Goal: Check status: Check status

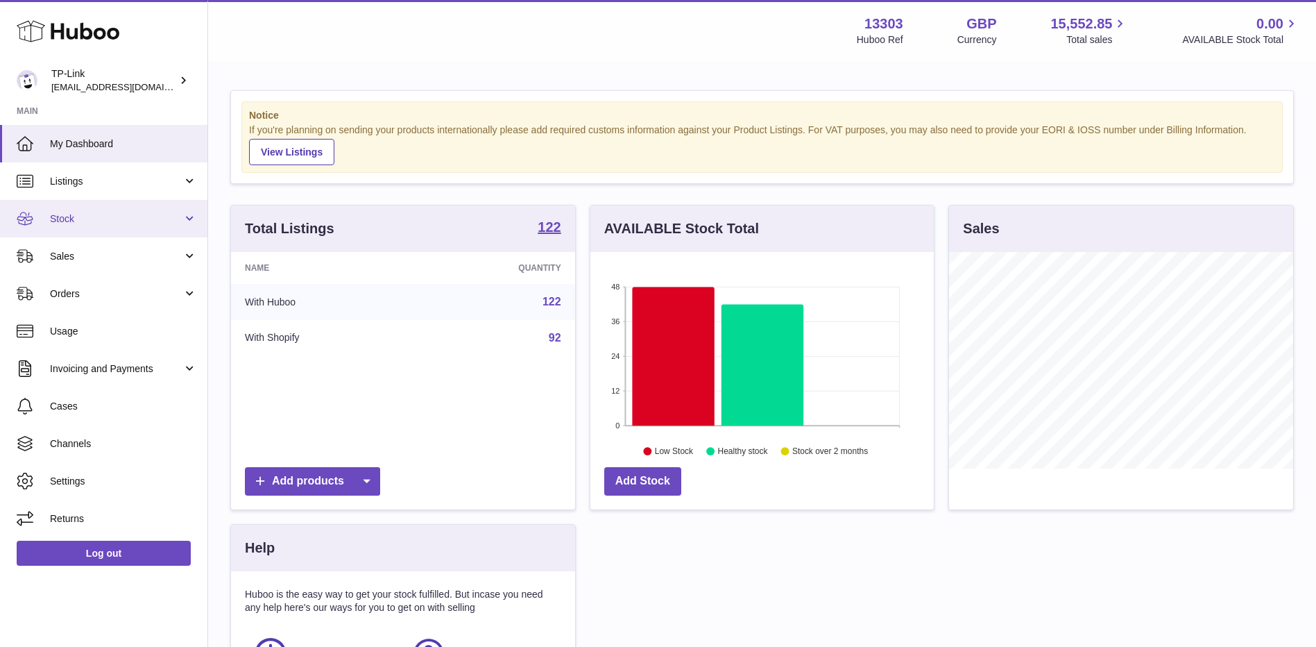
drag, startPoint x: 0, startPoint y: 0, endPoint x: 76, endPoint y: 218, distance: 230.9
click at [76, 218] on span "Stock" at bounding box center [116, 218] width 133 height 13
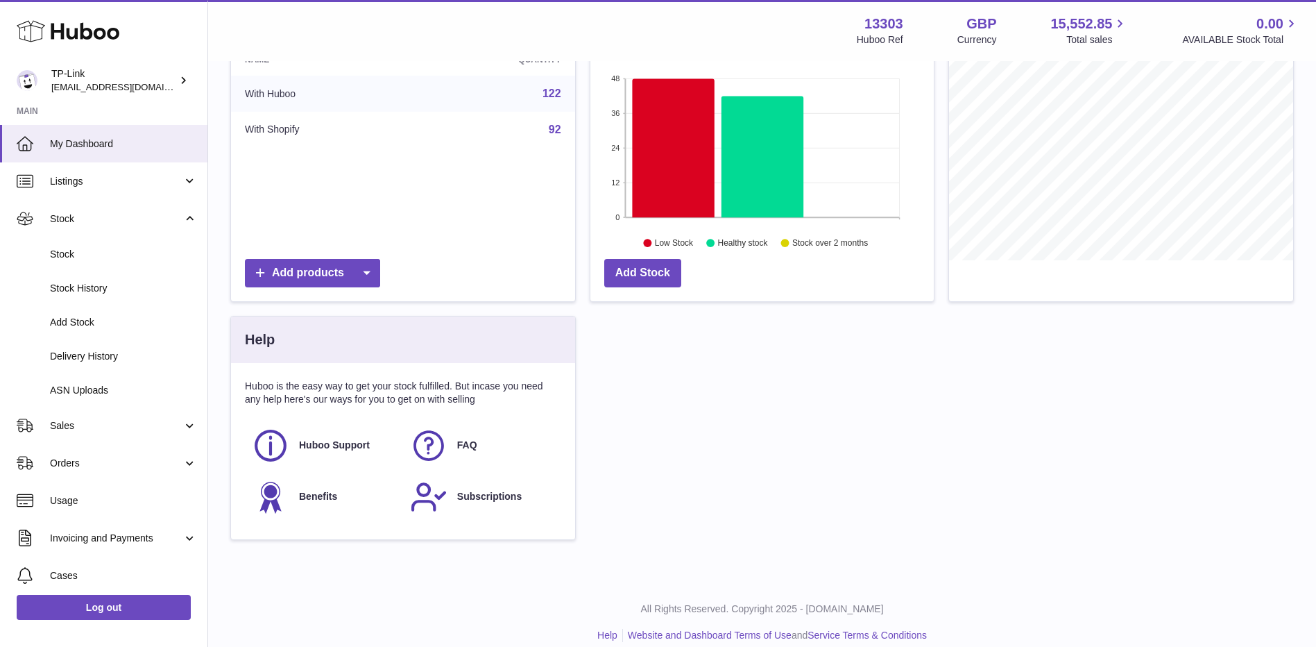
scroll to position [224, 0]
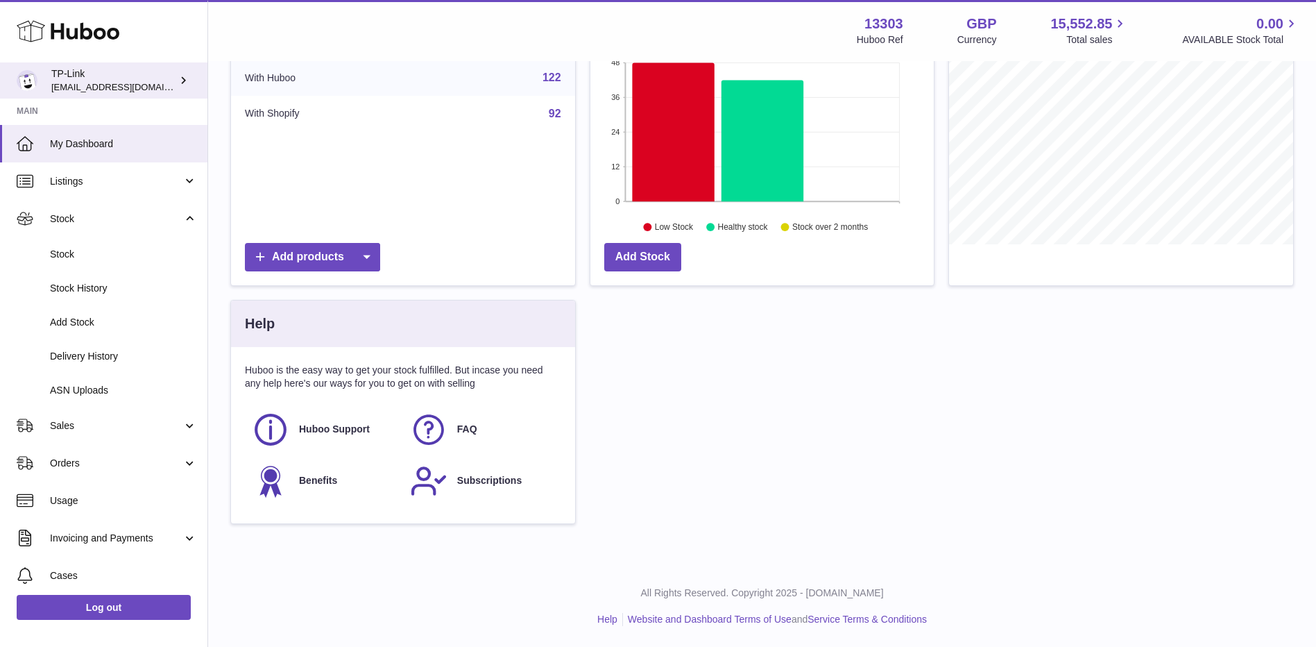
click at [35, 78] on img at bounding box center [27, 80] width 21 height 21
click at [169, 78] on div "TP-Link gaby.chen@tp-link.com" at bounding box center [113, 80] width 125 height 26
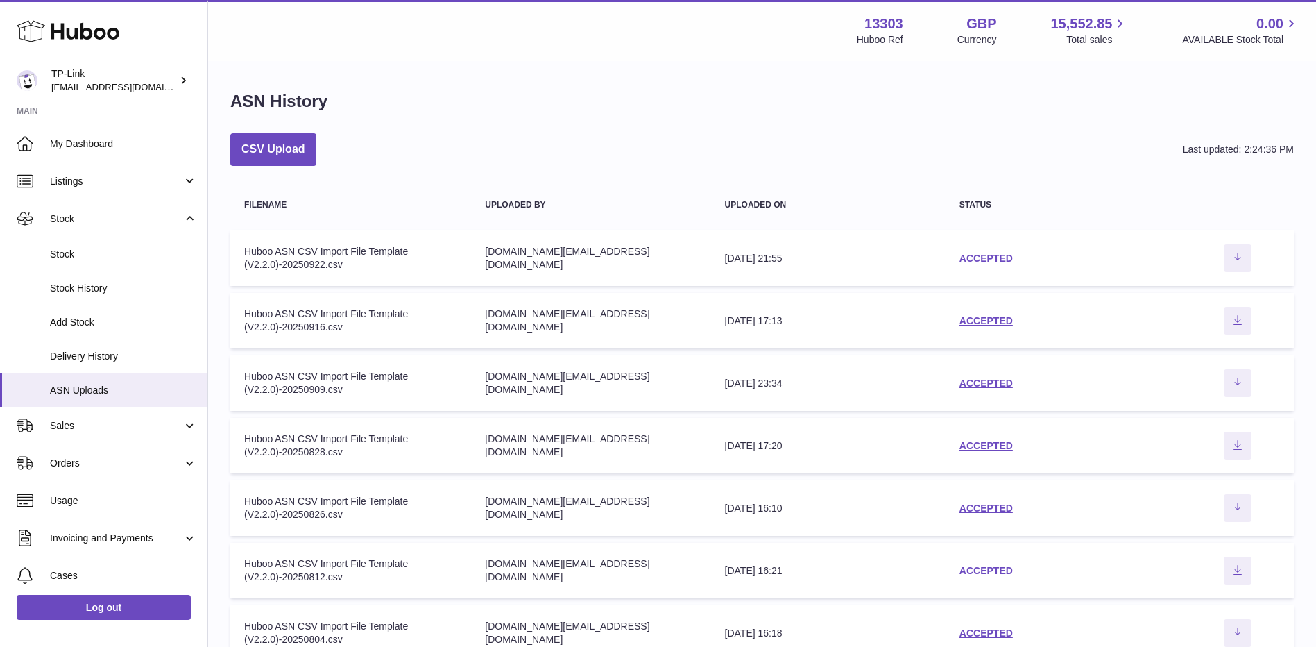
click at [981, 257] on link "ACCEPTED" at bounding box center [986, 258] width 53 height 11
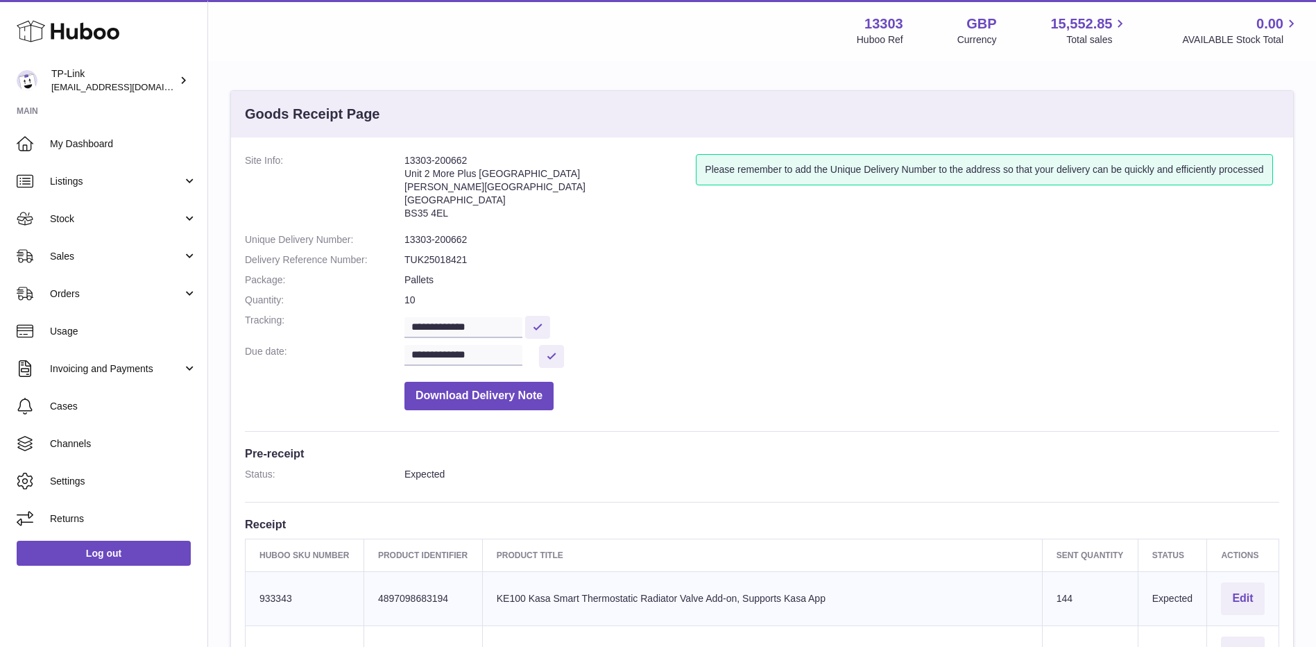
scroll to position [69, 0]
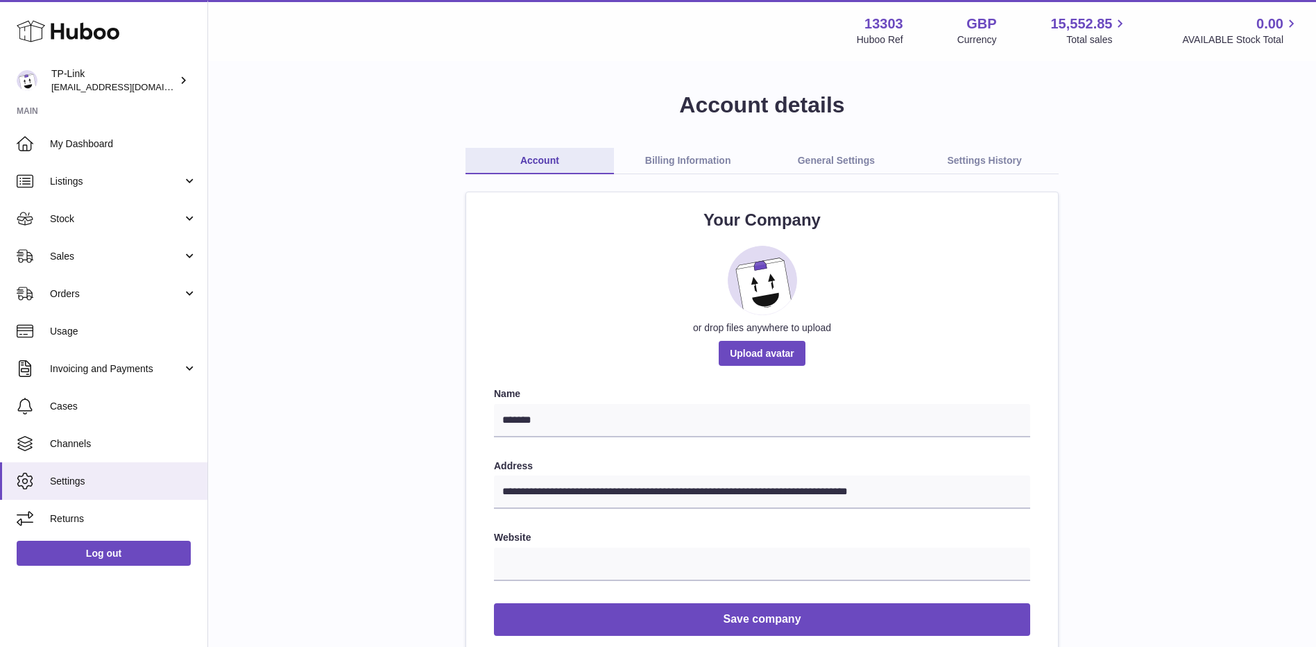
scroll to position [139, 0]
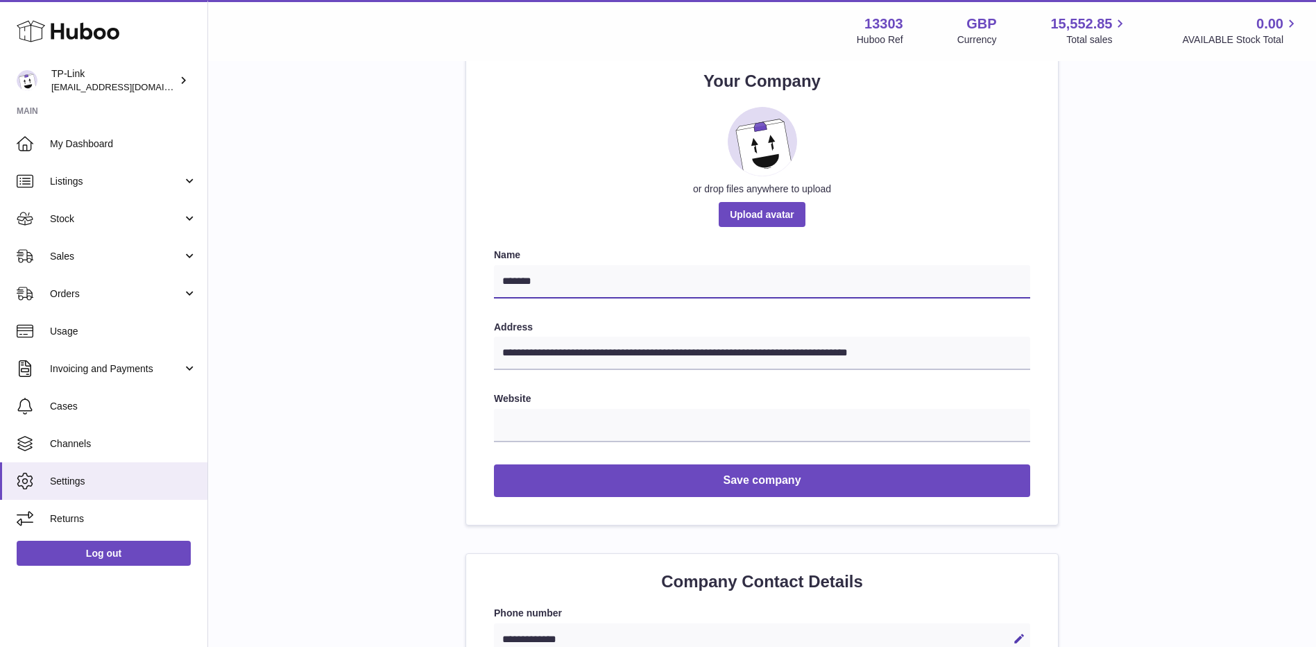
drag, startPoint x: 554, startPoint y: 280, endPoint x: 492, endPoint y: 281, distance: 61.8
click at [492, 281] on div "**********" at bounding box center [762, 288] width 592 height 471
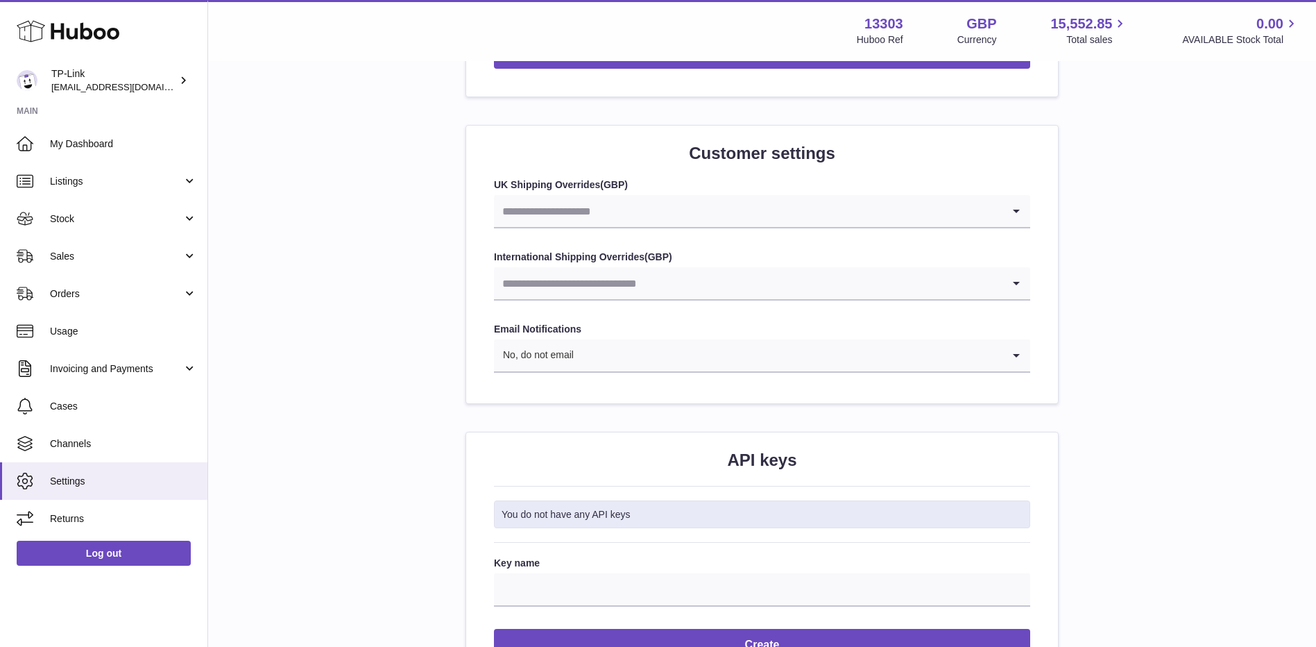
scroll to position [1388, 0]
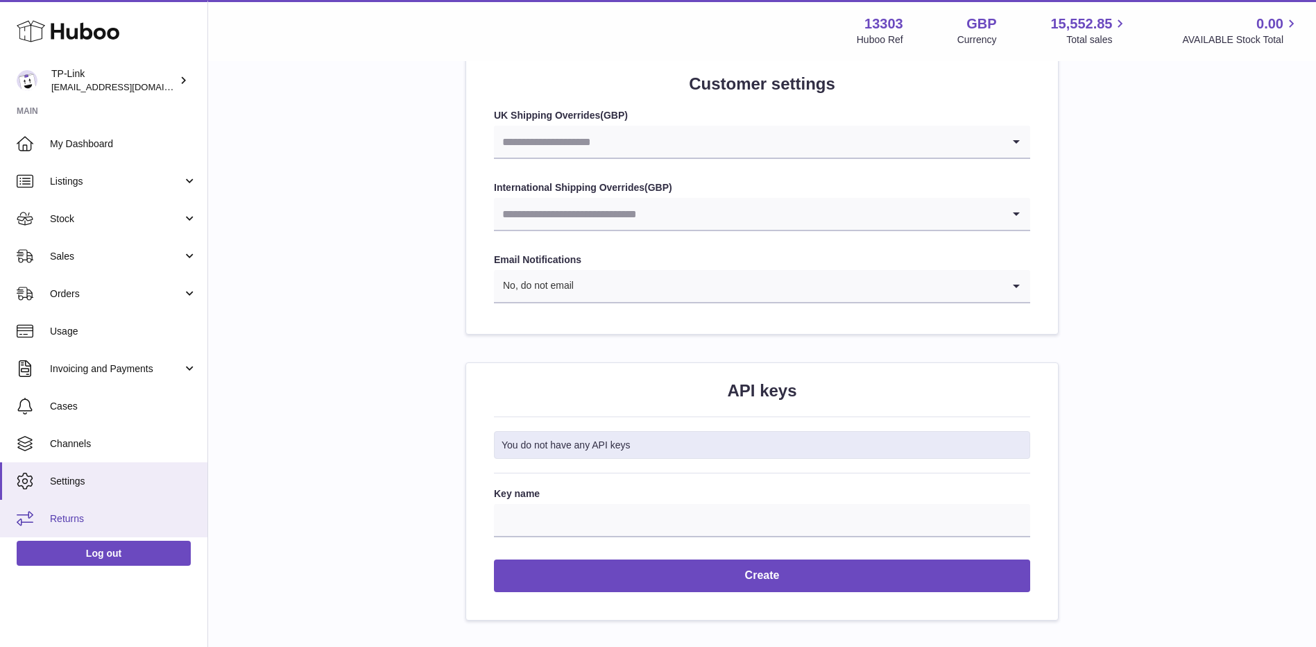
click at [129, 518] on span "Returns" at bounding box center [123, 518] width 147 height 13
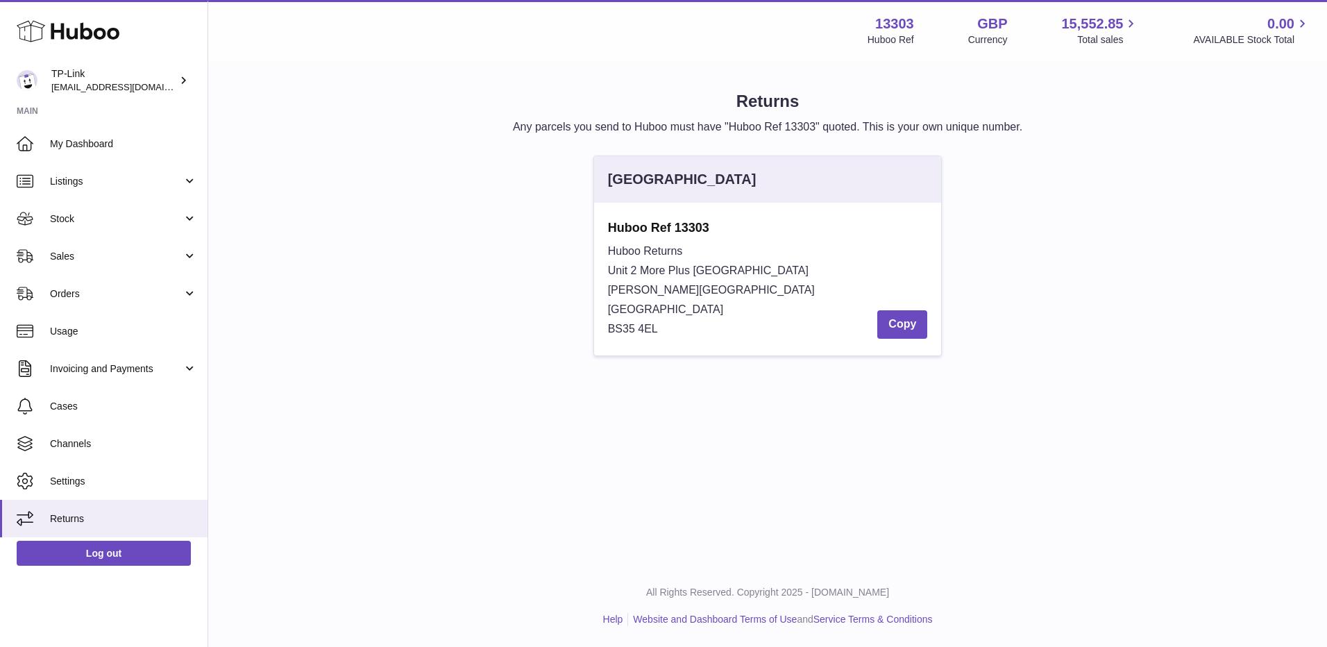
drag, startPoint x: 675, startPoint y: 227, endPoint x: 713, endPoint y: 226, distance: 37.5
click at [713, 226] on strong "Huboo Ref 13303" at bounding box center [768, 227] width 320 height 17
copy strong "13303"
click at [130, 253] on span "Sales" at bounding box center [116, 256] width 133 height 13
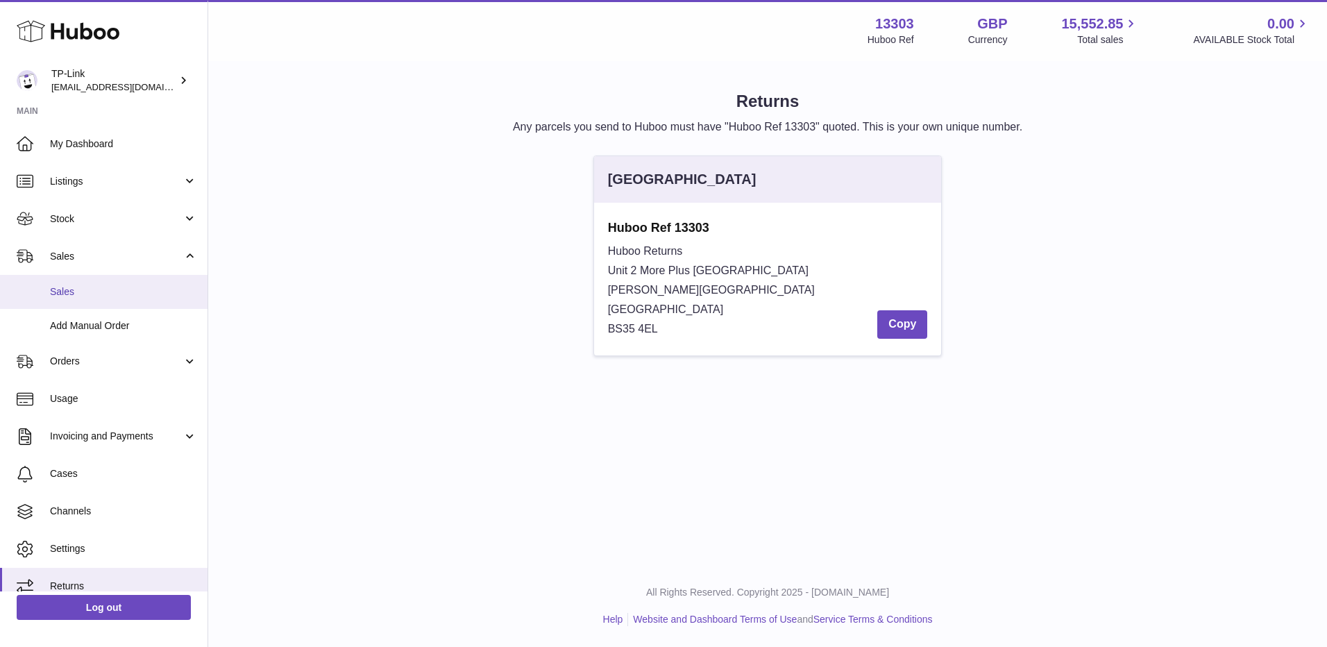
click at [123, 291] on span "Sales" at bounding box center [123, 291] width 147 height 13
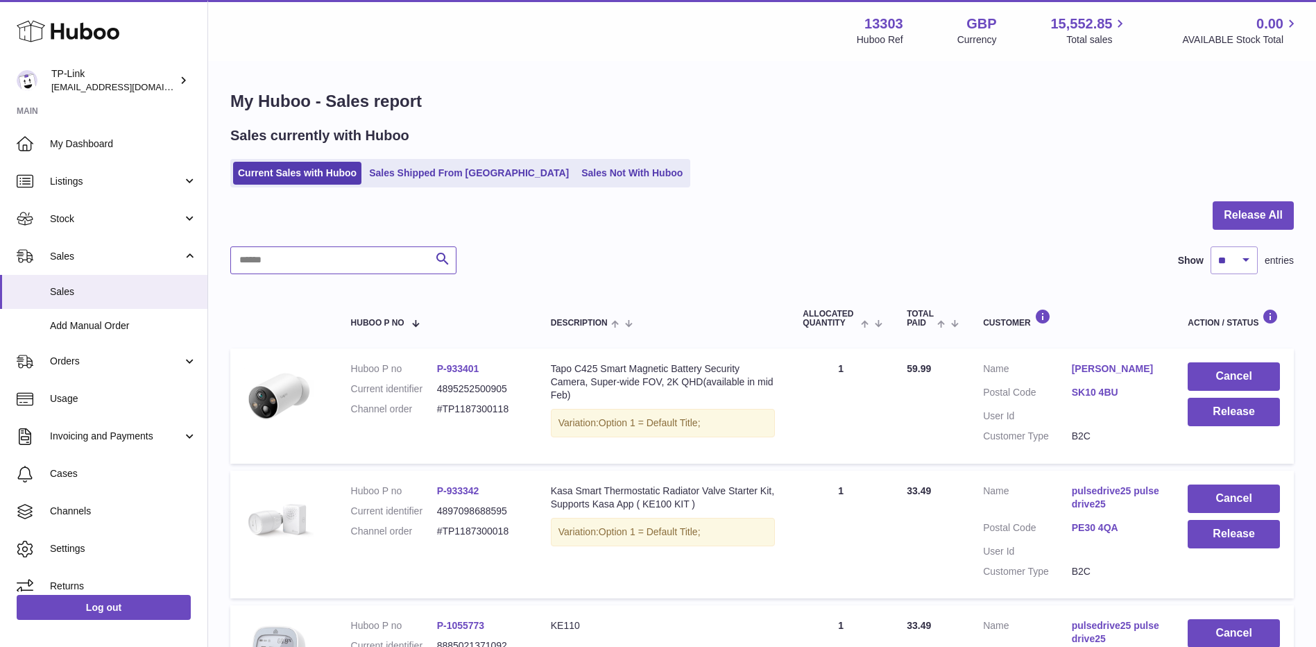
click at [371, 260] on input "text" at bounding box center [343, 260] width 226 height 28
click at [457, 172] on link "Sales Shipped From [GEOGRAPHIC_DATA]" at bounding box center [469, 173] width 210 height 23
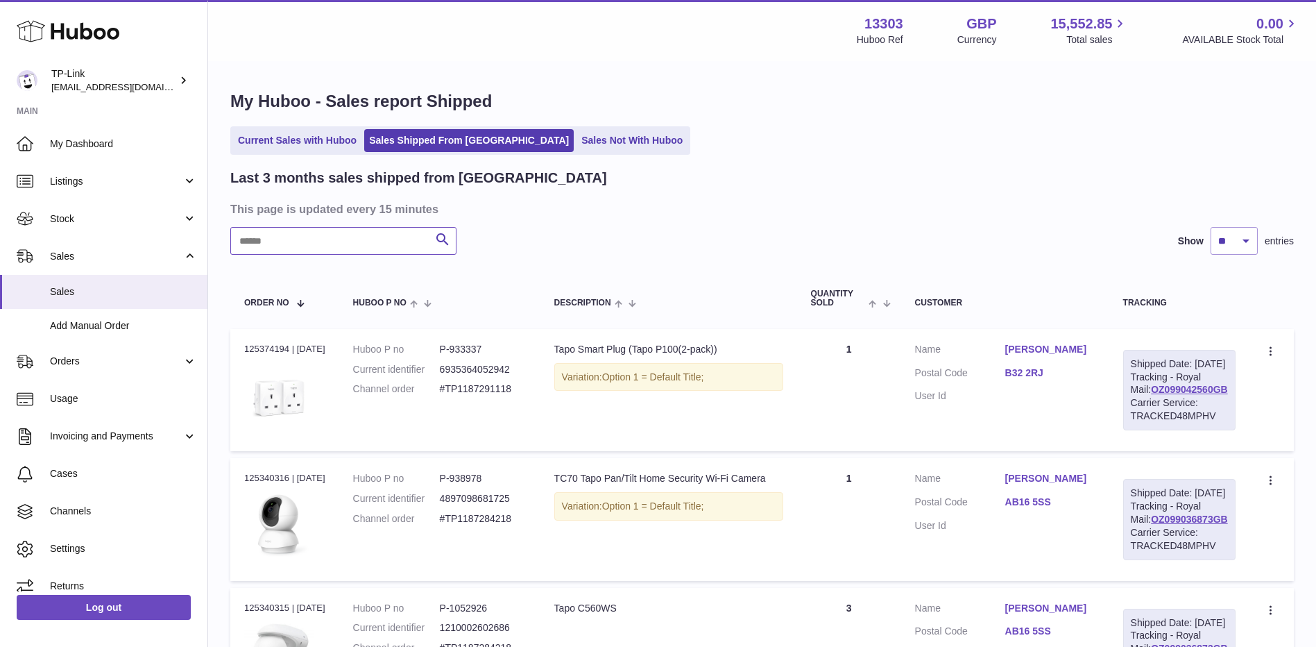
click at [338, 237] on input "text" at bounding box center [343, 241] width 226 height 28
paste input "**********"
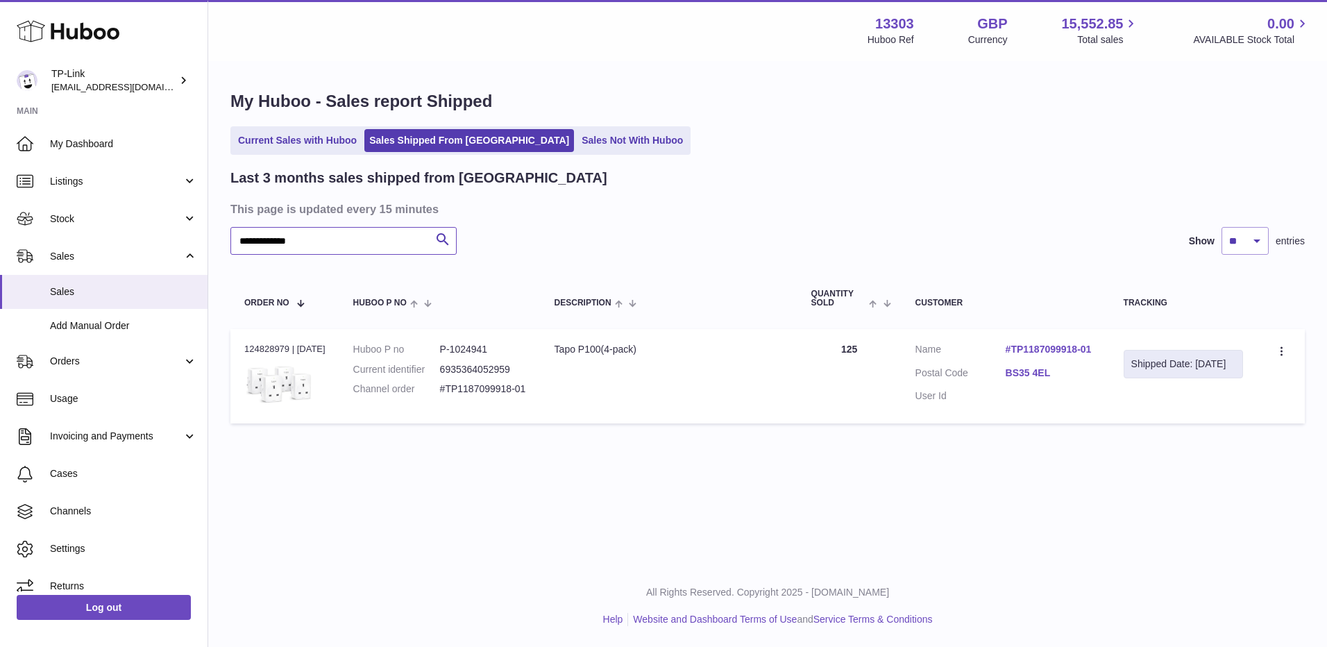
type input "**********"
click at [1006, 368] on dt "Postal Code" at bounding box center [960, 374] width 90 height 17
click at [1019, 371] on link "BS35 4EL" at bounding box center [1051, 372] width 90 height 13
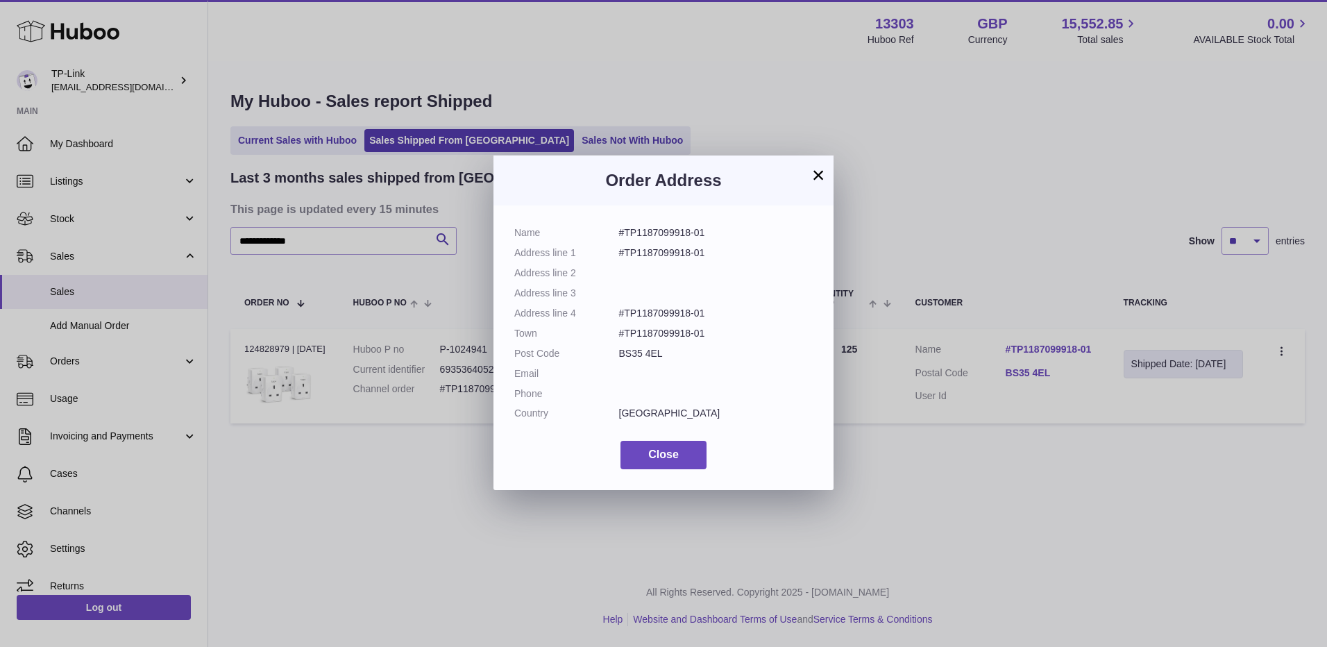
click at [816, 173] on button "×" at bounding box center [818, 175] width 17 height 17
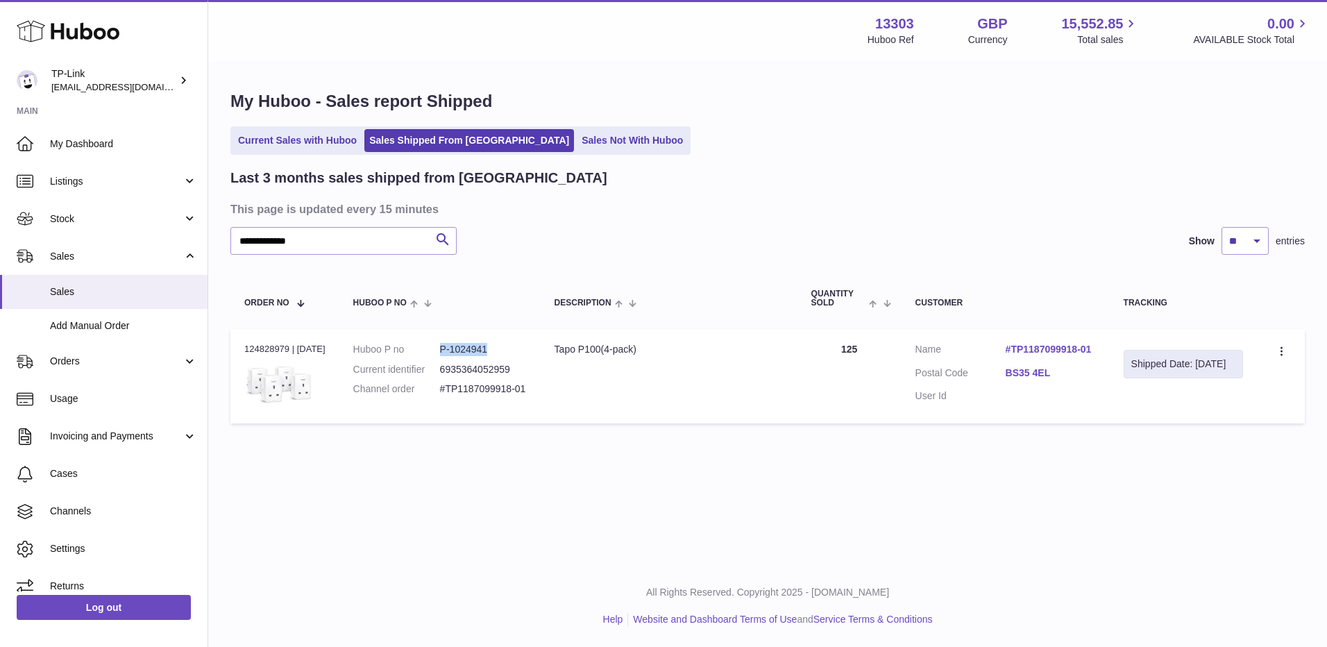
drag, startPoint x: 447, startPoint y: 347, endPoint x: 496, endPoint y: 348, distance: 49.3
click at [496, 348] on dd "P-1024941" at bounding box center [483, 349] width 87 height 13
copy dd "P-1024941"
click at [78, 579] on link "Returns" at bounding box center [103, 586] width 207 height 37
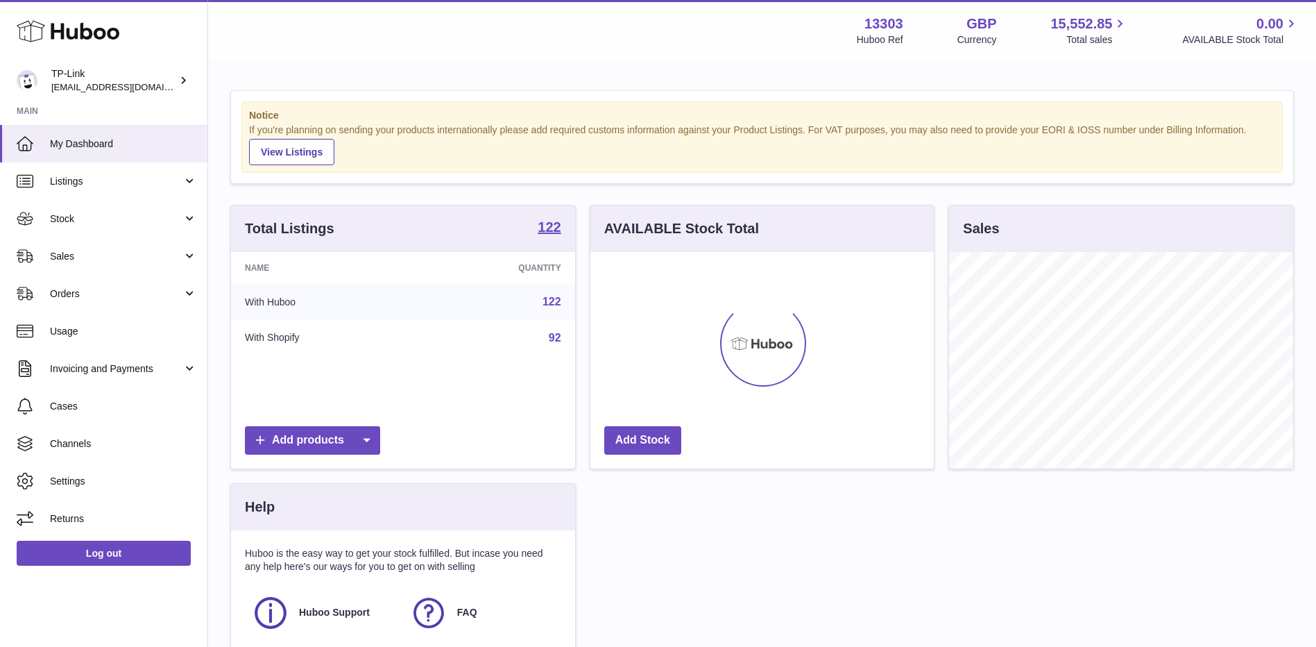
scroll to position [217, 344]
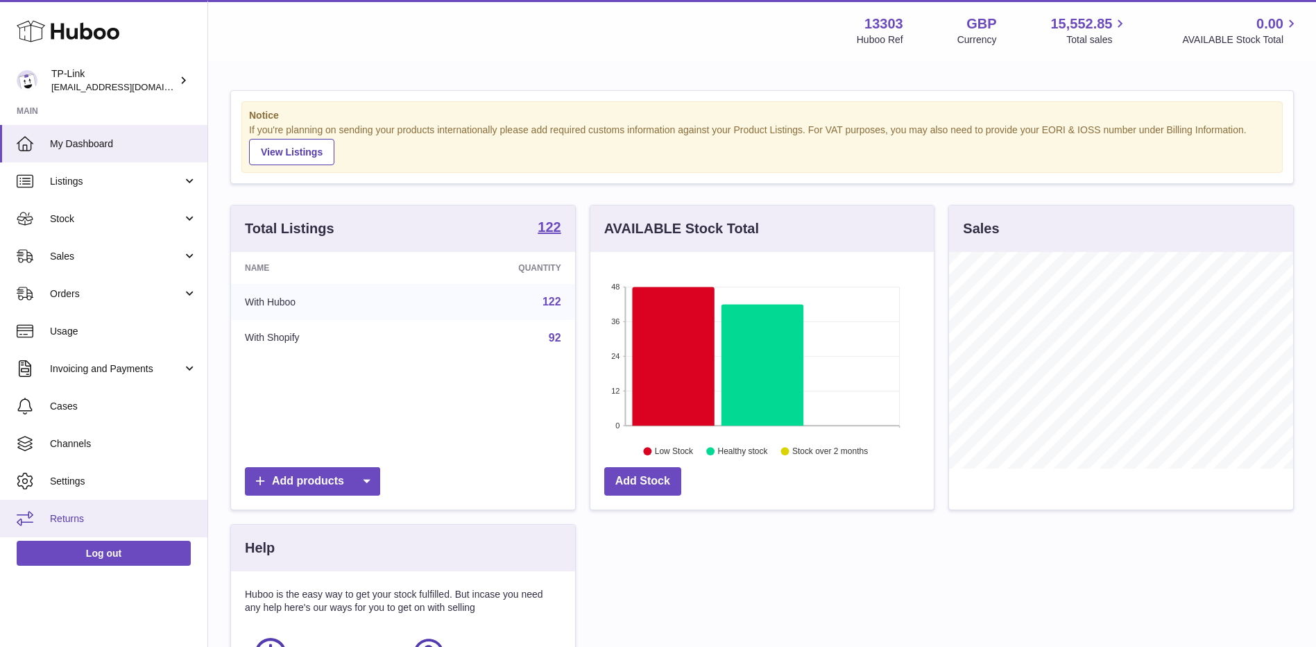
click at [78, 512] on span "Returns" at bounding box center [123, 518] width 147 height 13
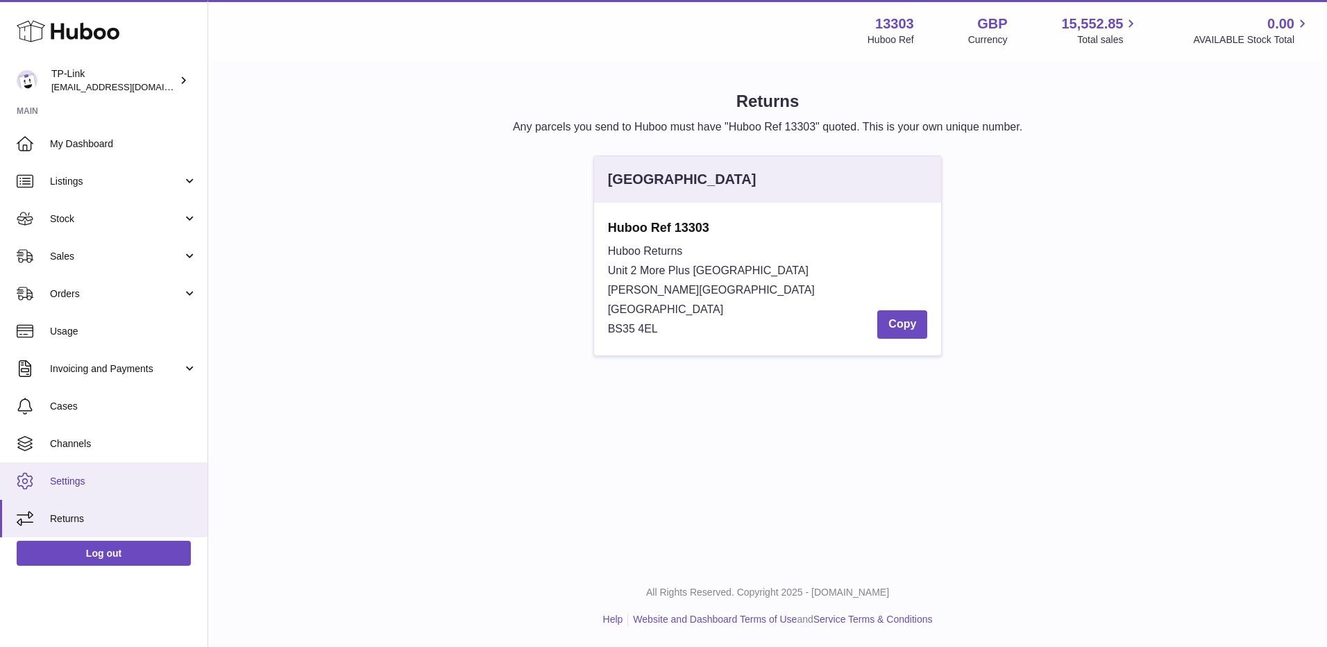
click at [94, 482] on span "Settings" at bounding box center [123, 481] width 147 height 13
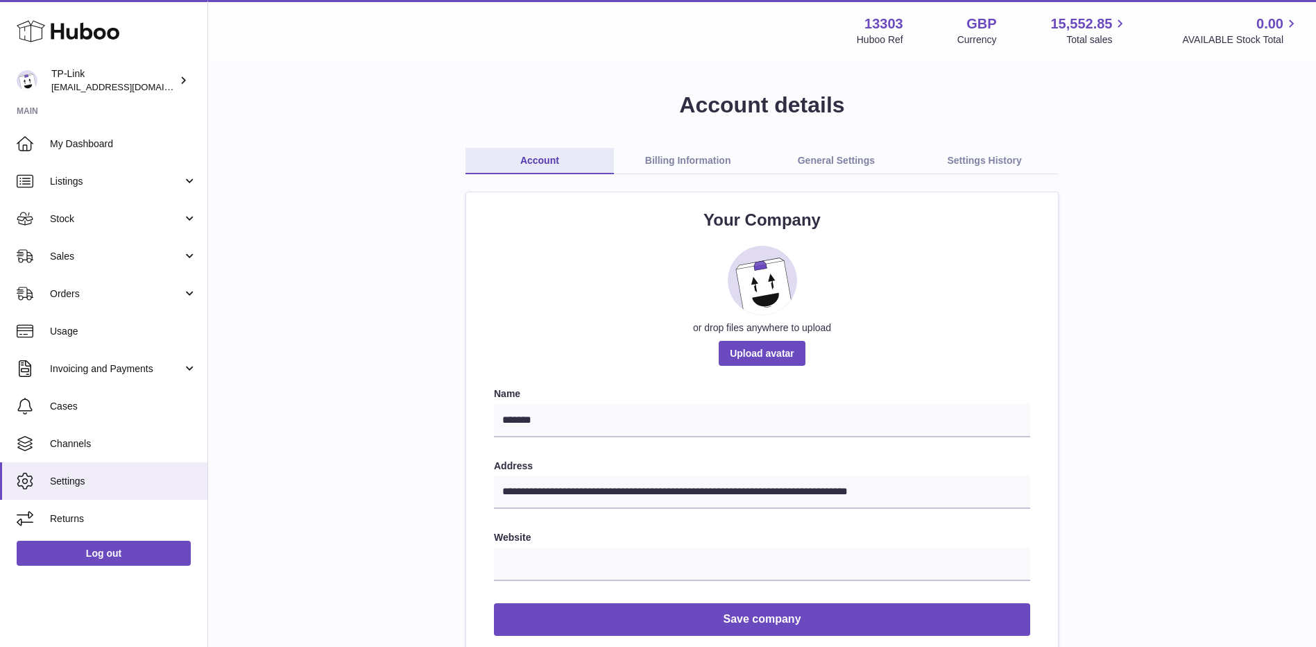
click at [838, 164] on link "General Settings" at bounding box center [837, 161] width 149 height 26
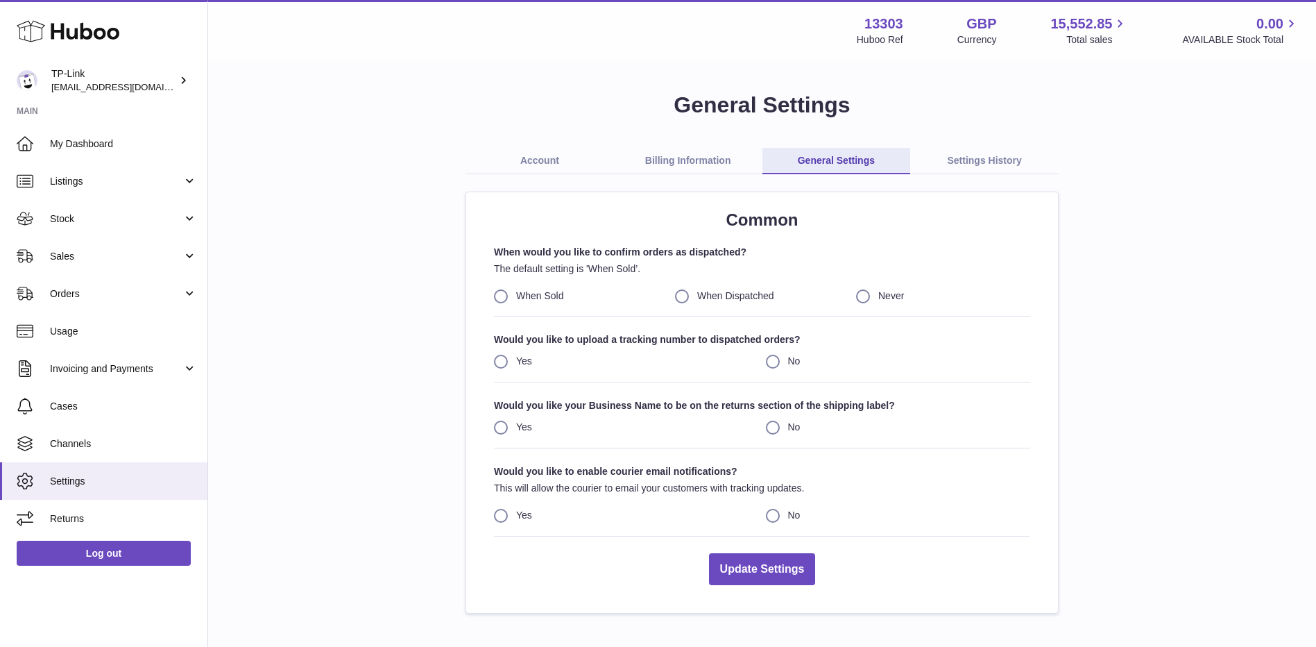
click at [676, 161] on link "Billing Information" at bounding box center [688, 161] width 149 height 26
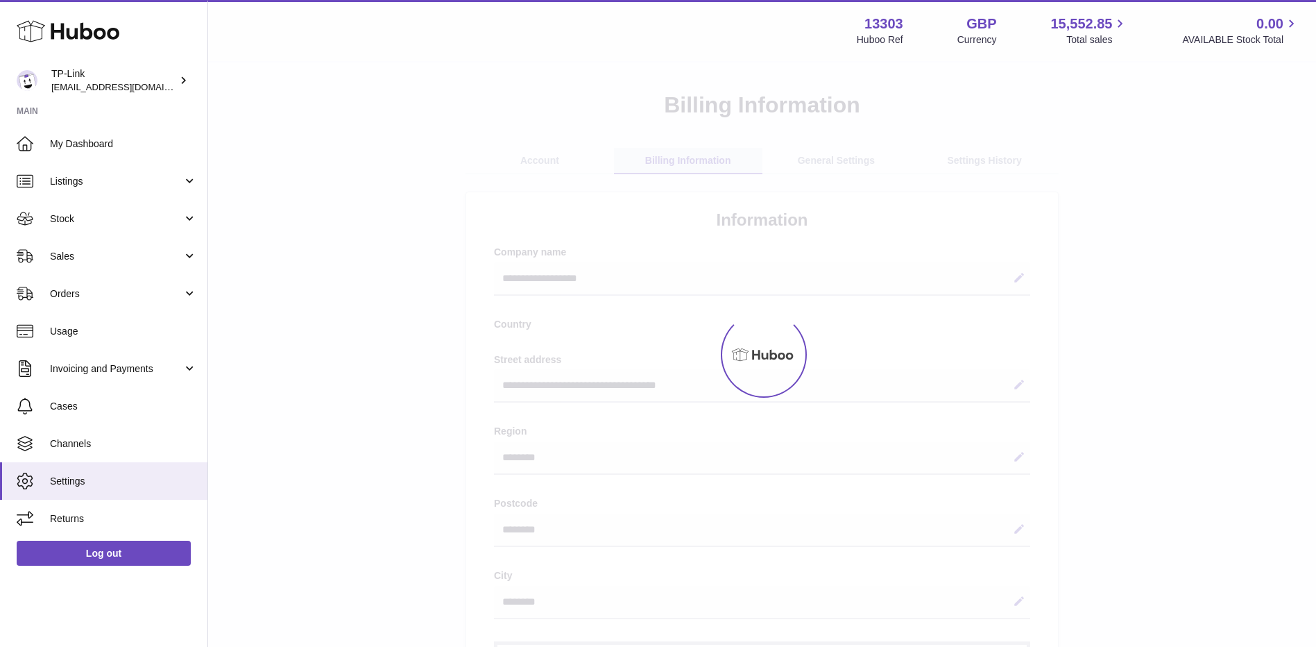
select select "**"
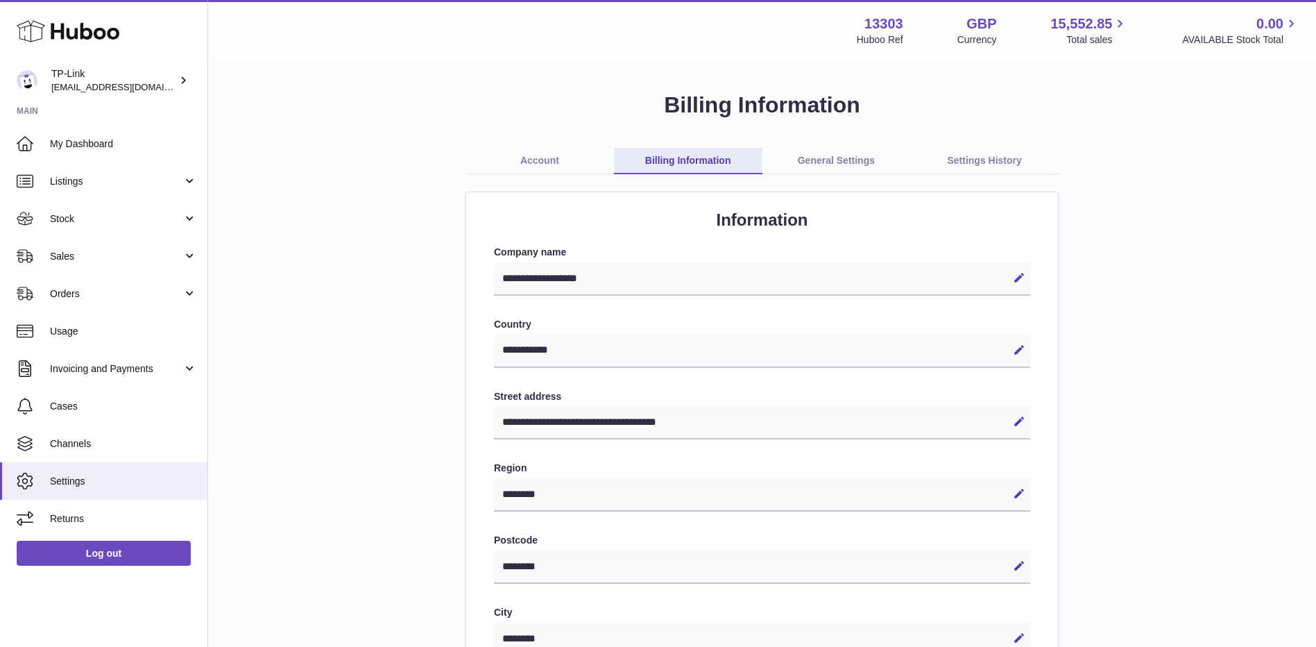
click at [949, 159] on link "Settings History" at bounding box center [984, 161] width 149 height 26
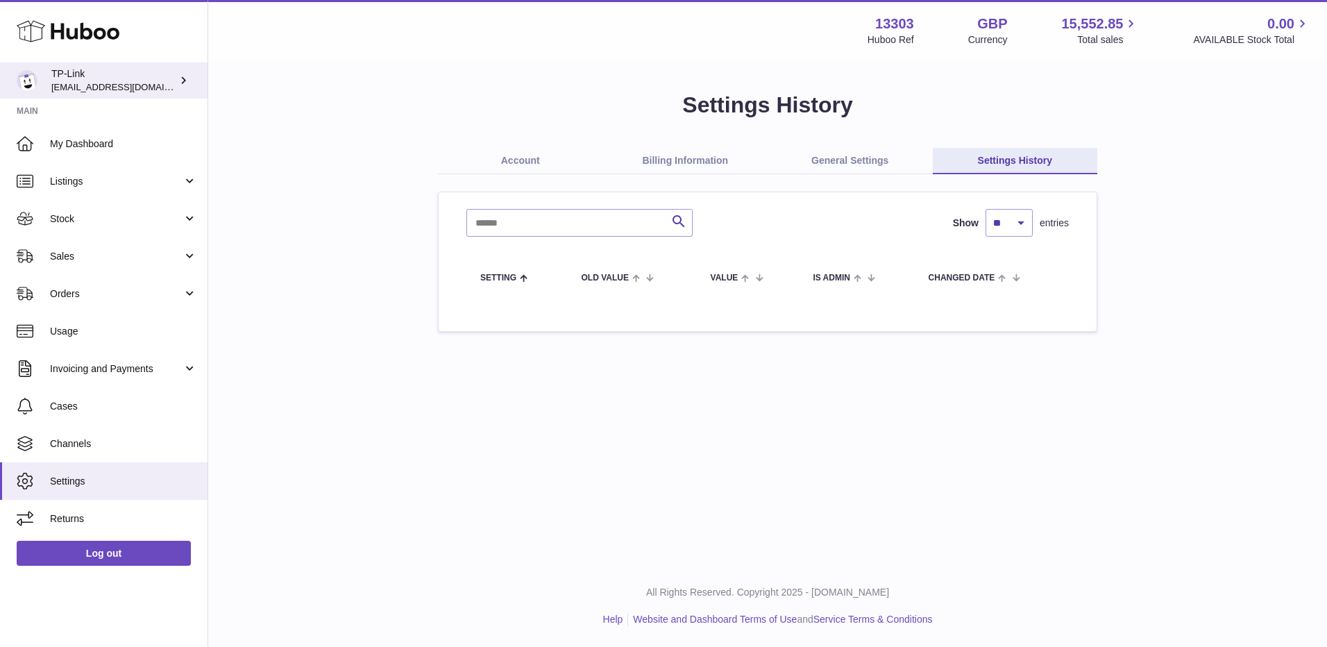
click at [92, 83] on span "[EMAIL_ADDRESS][DOMAIN_NAME]" at bounding box center [127, 86] width 153 height 11
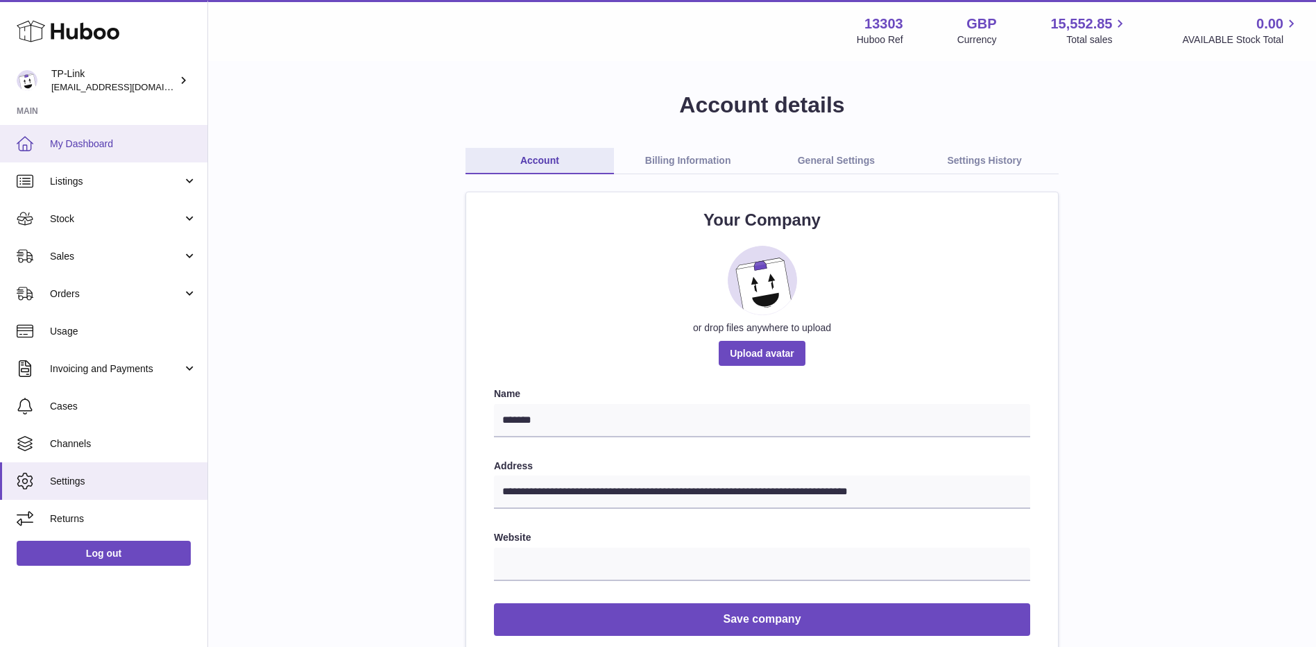
click at [66, 144] on span "My Dashboard" at bounding box center [123, 143] width 147 height 13
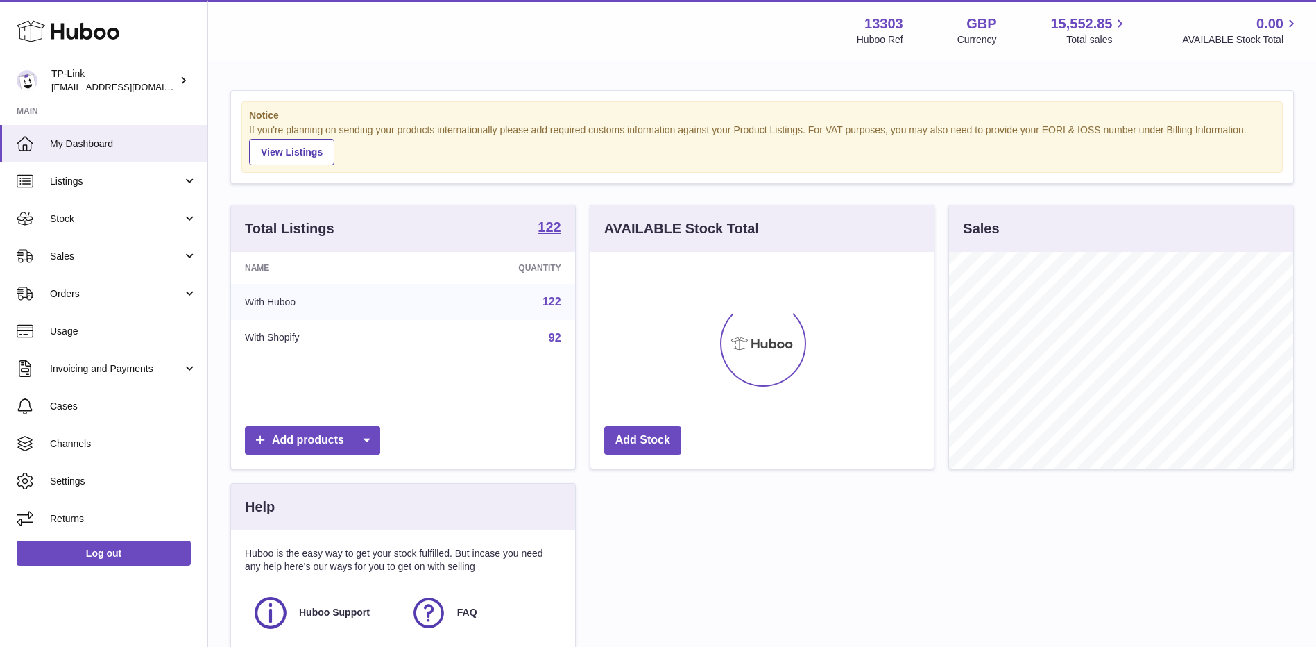
scroll to position [217, 344]
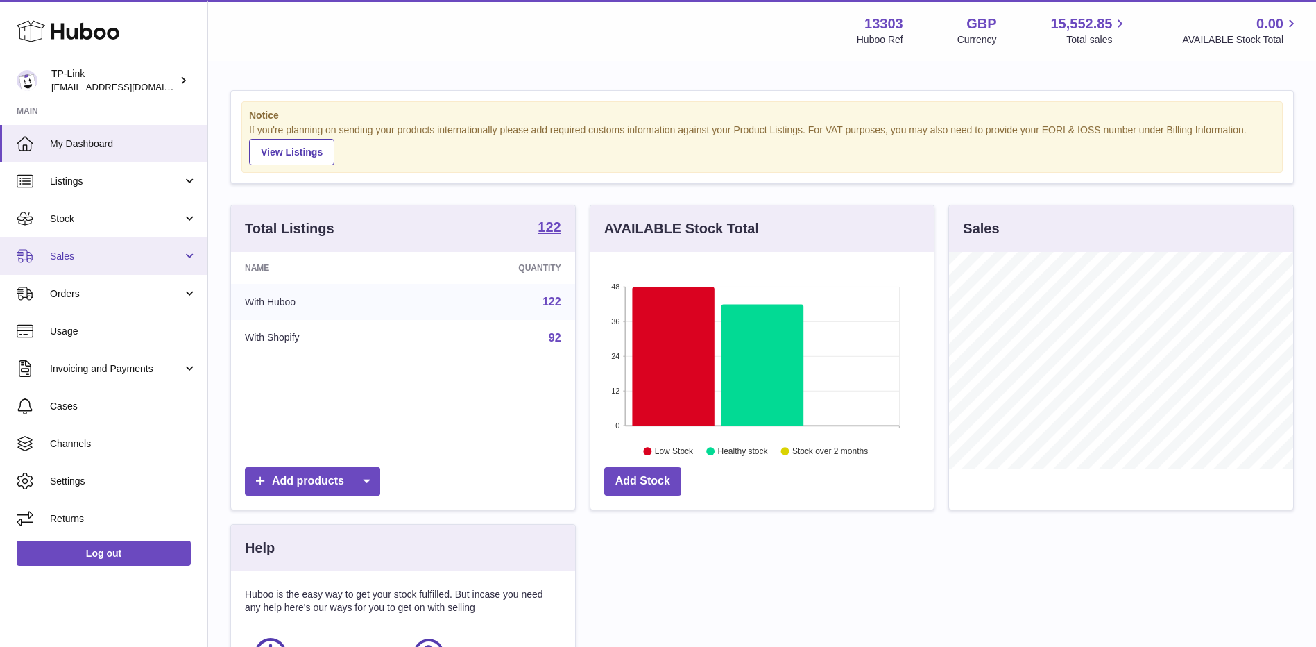
click at [113, 262] on span "Sales" at bounding box center [116, 256] width 133 height 13
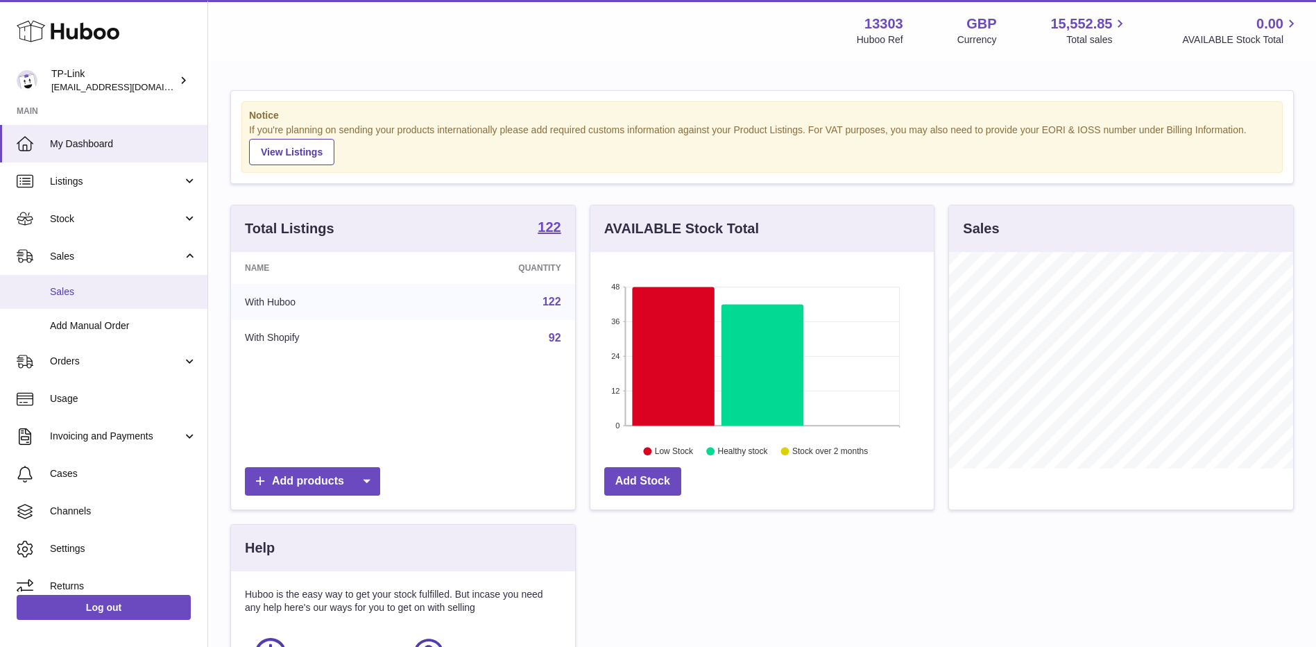
click at [104, 296] on span "Sales" at bounding box center [123, 291] width 147 height 13
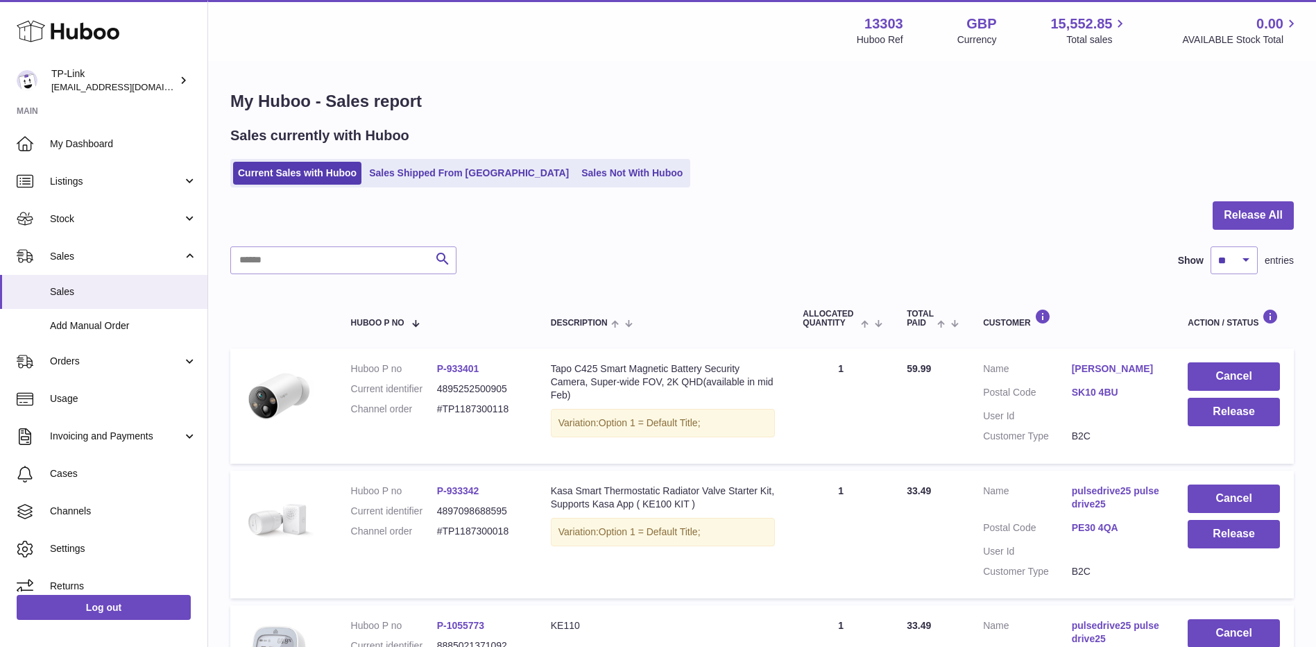
click at [564, 158] on div "Sales currently with Huboo Current Sales with Huboo Sales Shipped From Huboo Sa…" at bounding box center [762, 156] width 1064 height 61
click at [577, 176] on link "Sales Not With Huboo" at bounding box center [632, 173] width 111 height 23
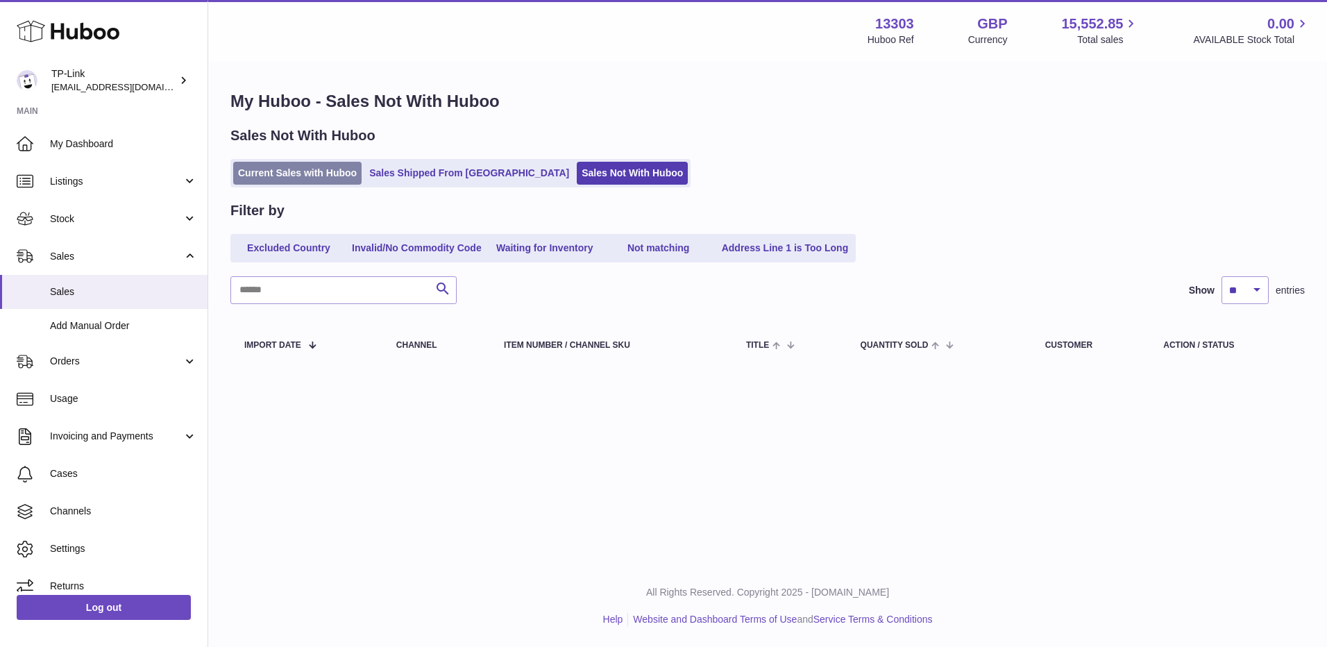
click at [300, 176] on link "Current Sales with Huboo" at bounding box center [297, 173] width 128 height 23
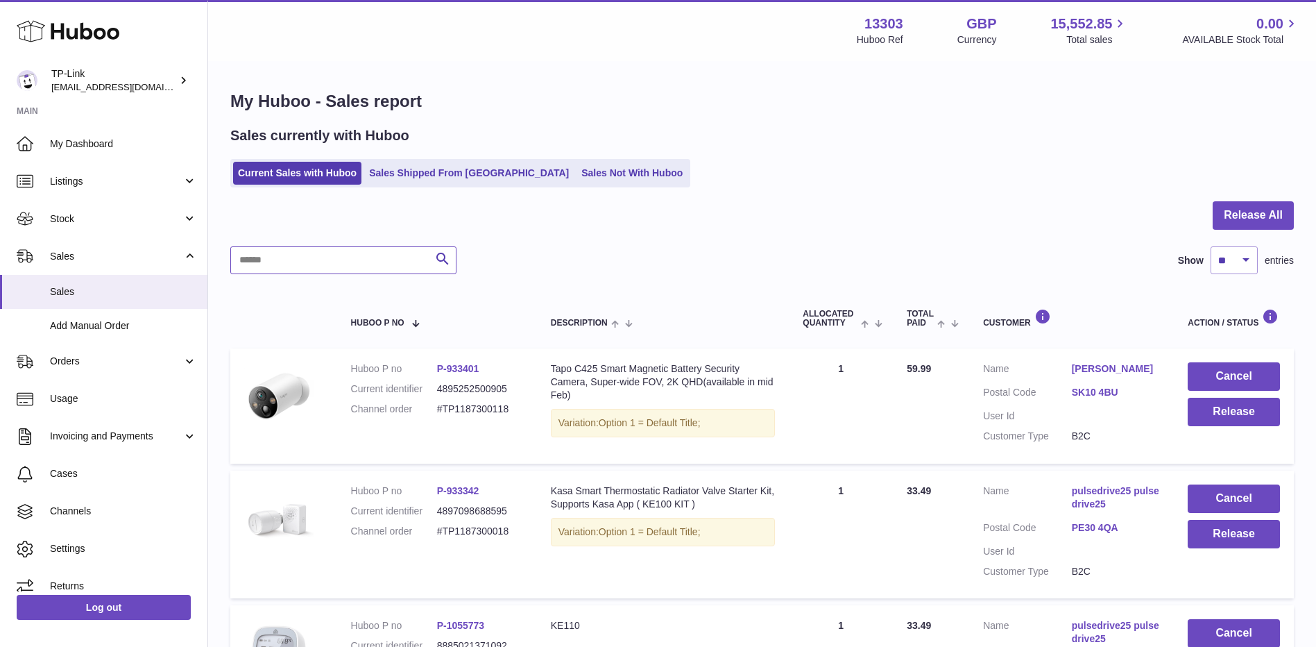
click at [365, 260] on input "text" at bounding box center [343, 260] width 226 height 28
paste input "**********"
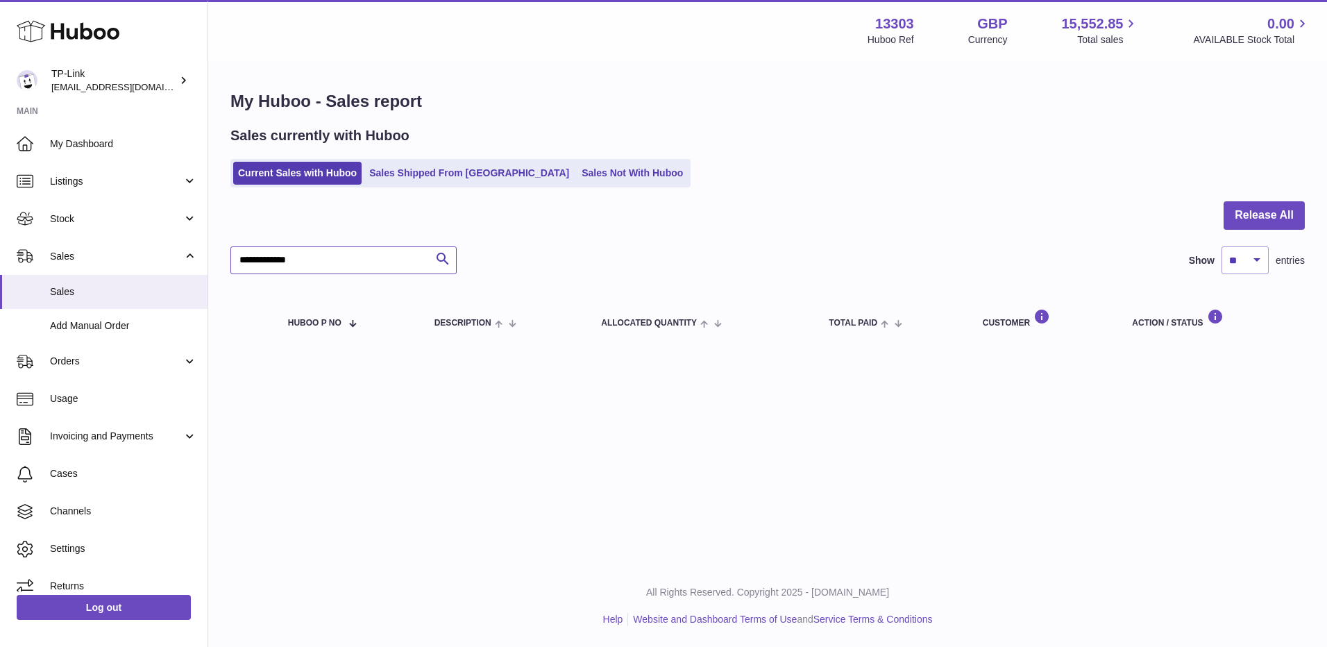
type input "**********"
click at [358, 204] on div at bounding box center [767, 223] width 1074 height 45
click at [577, 176] on link "Sales Not With Huboo" at bounding box center [632, 173] width 111 height 23
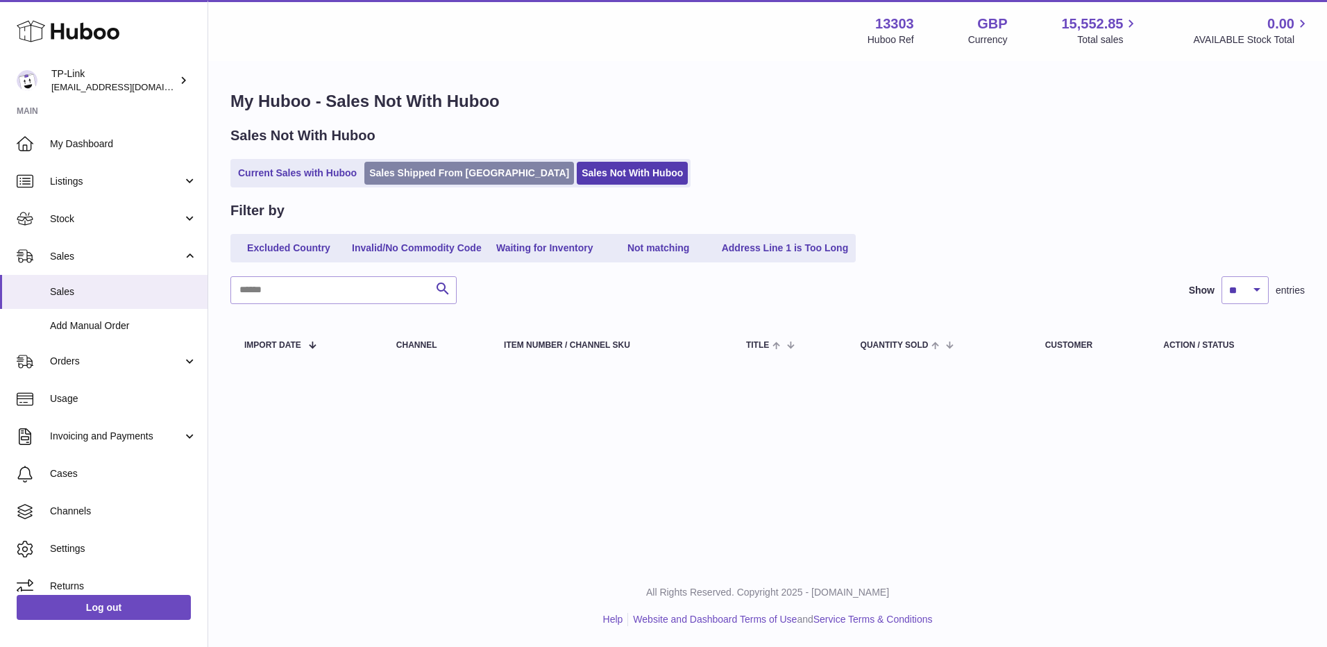
click at [444, 179] on link "Sales Shipped From [GEOGRAPHIC_DATA]" at bounding box center [469, 173] width 210 height 23
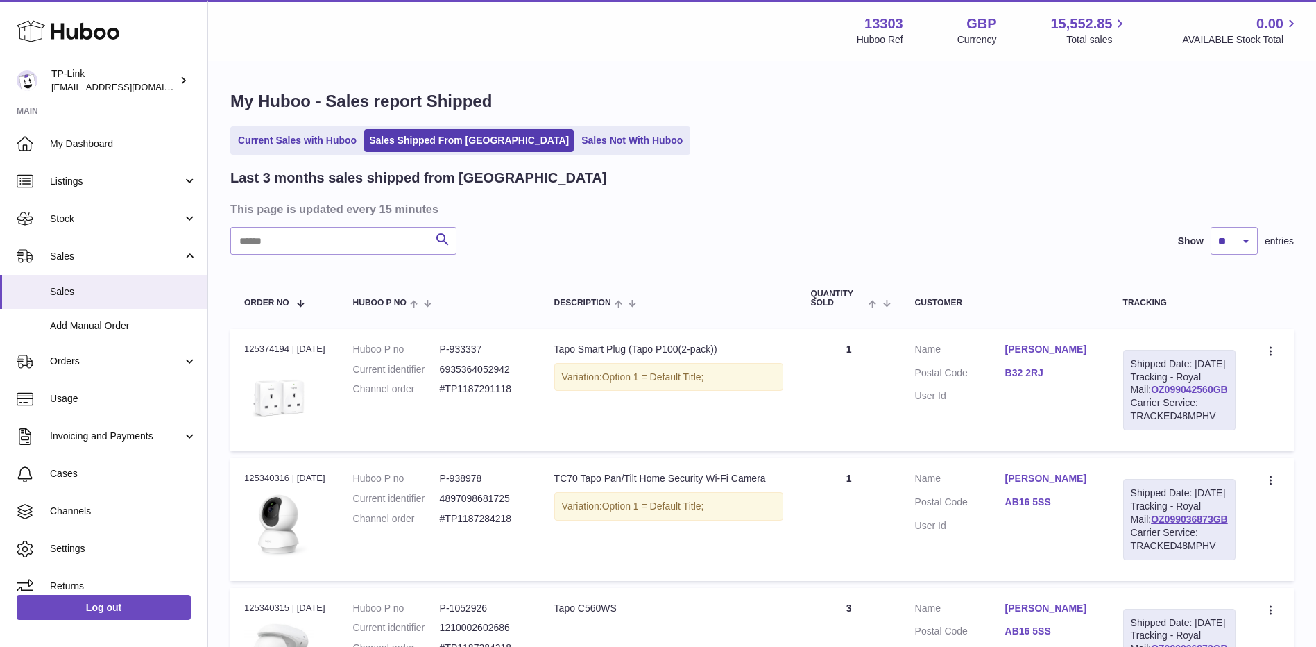
click at [363, 239] on input "text" at bounding box center [343, 241] width 226 height 28
paste input "**********"
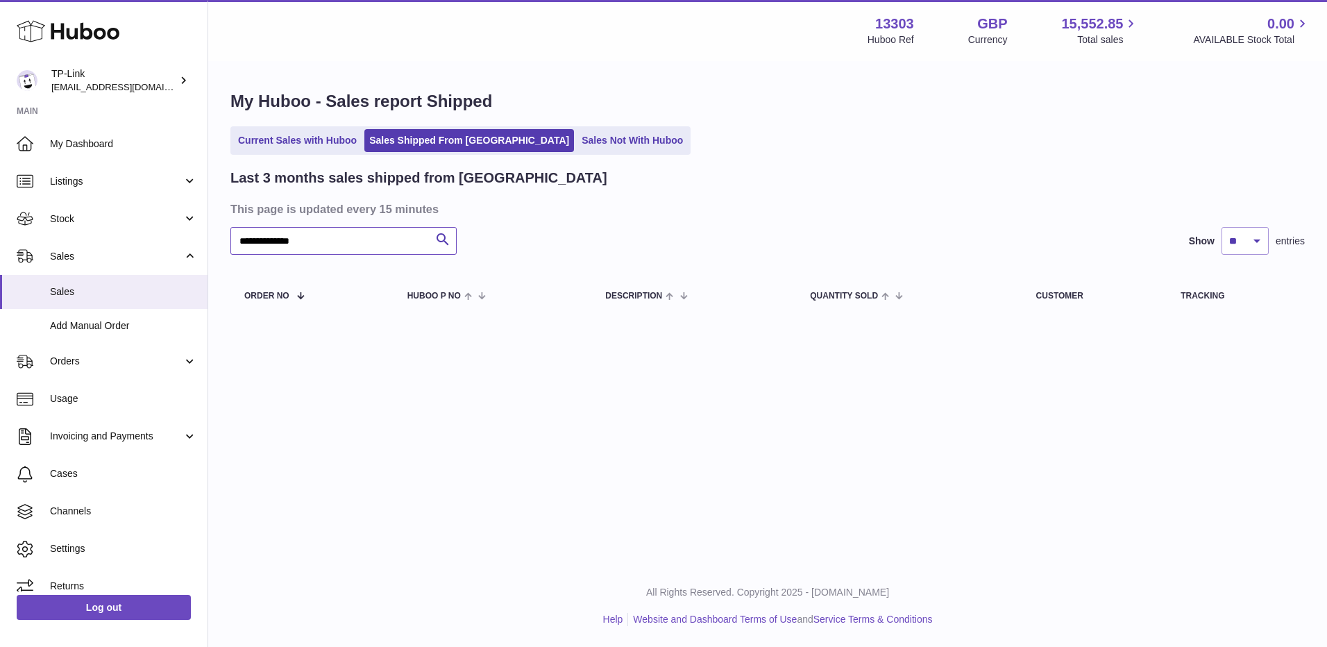
click at [248, 239] on input "**********" at bounding box center [343, 241] width 226 height 28
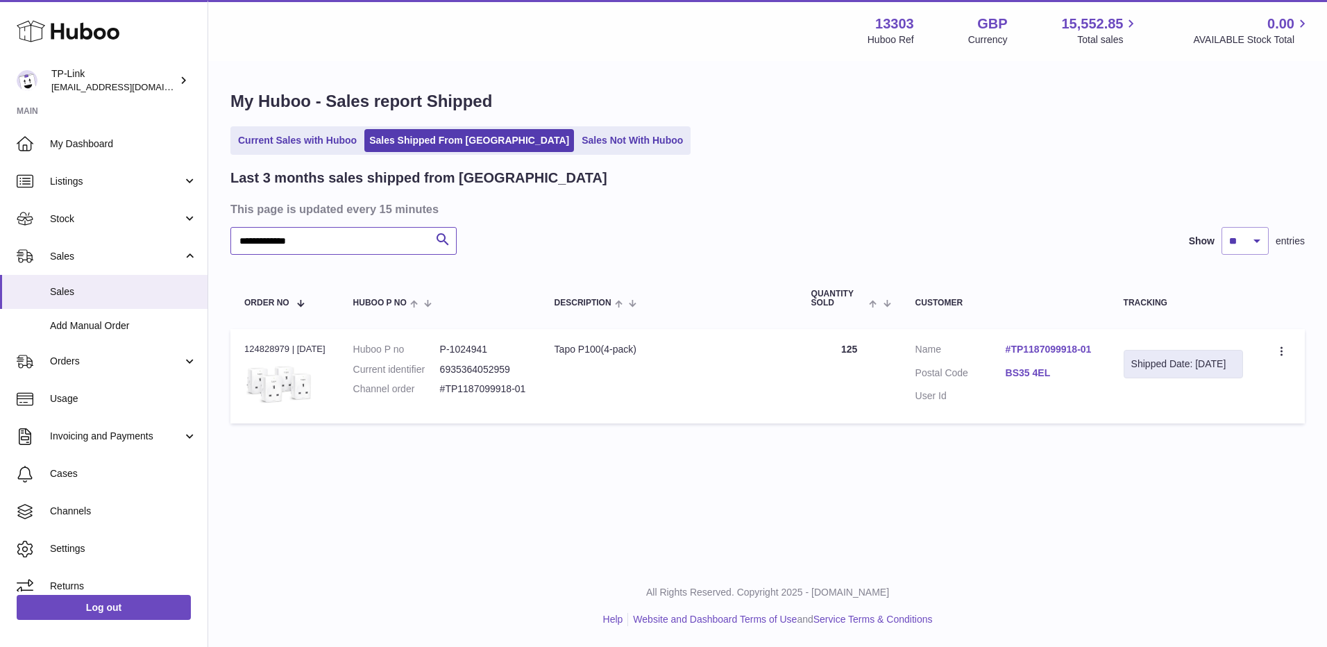
type input "**********"
